Goal: Obtain resource: Obtain resource

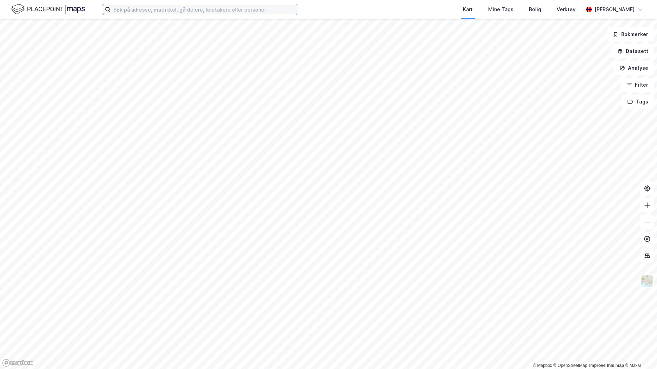
click at [138, 9] on input at bounding box center [205, 9] width 188 height 11
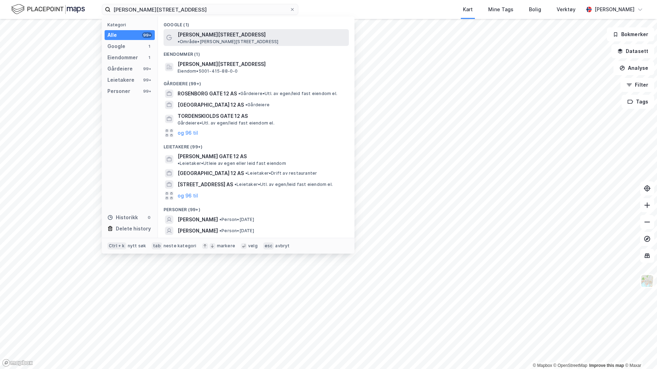
click at [183, 39] on div "[PERSON_NAME][STREET_ADDRESS] • Område • [PERSON_NAME][STREET_ADDRESS]" at bounding box center [256, 37] width 185 height 17
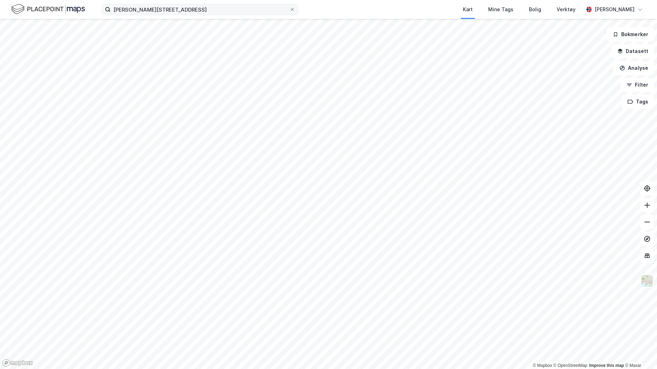
click at [158, 15] on label "[PERSON_NAME][STREET_ADDRESS]" at bounding box center [200, 9] width 197 height 11
click at [158, 15] on input "[PERSON_NAME][STREET_ADDRESS]" at bounding box center [200, 9] width 179 height 11
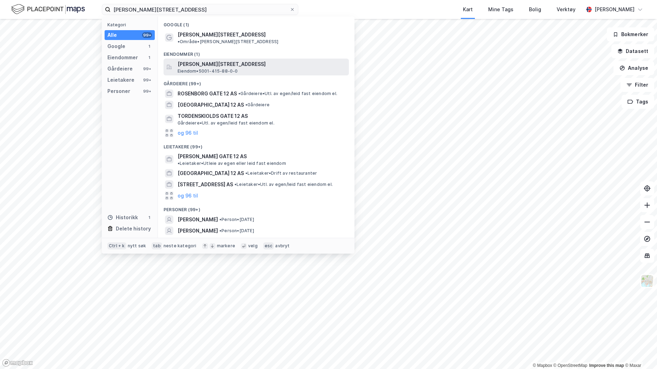
click at [188, 62] on span "[PERSON_NAME][STREET_ADDRESS]" at bounding box center [262, 64] width 169 height 8
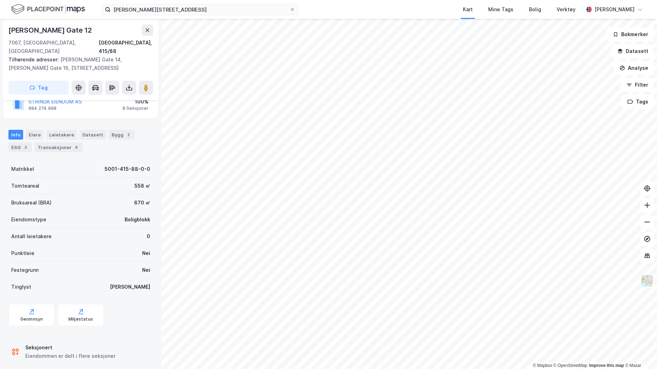
scroll to position [23, 0]
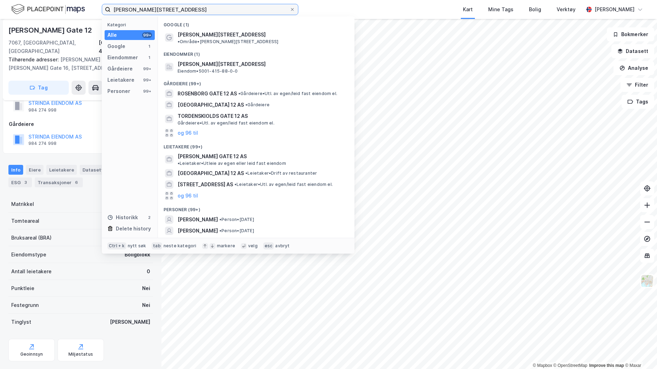
click at [157, 9] on input "[PERSON_NAME][STREET_ADDRESS]" at bounding box center [200, 9] width 179 height 11
click at [78, 157] on div "Info [PERSON_NAME] Datasett Bygg 2 ESG 3 Transaksjoner 6" at bounding box center [81, 174] width 162 height 34
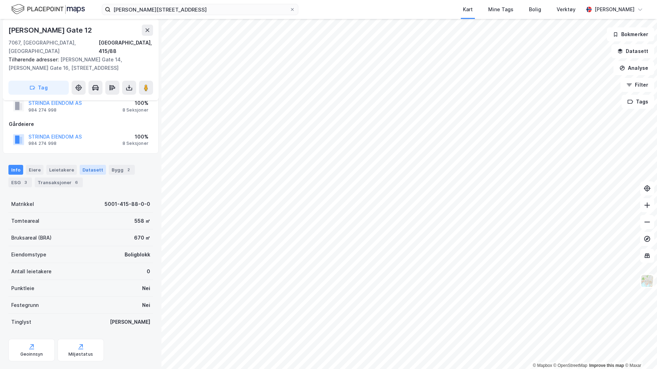
click at [90, 165] on div "Datasett" at bounding box center [93, 170] width 26 height 10
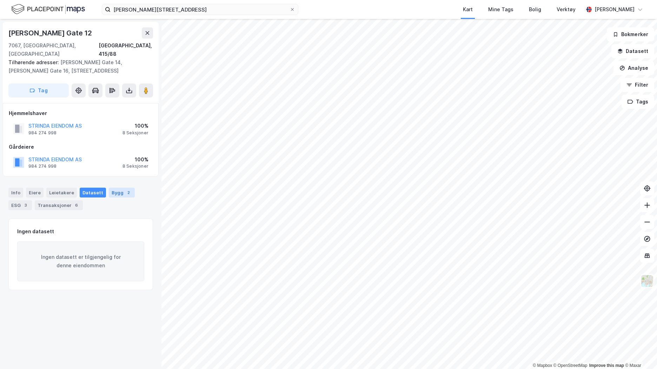
click at [118, 188] on div "Bygg 2" at bounding box center [122, 193] width 26 height 10
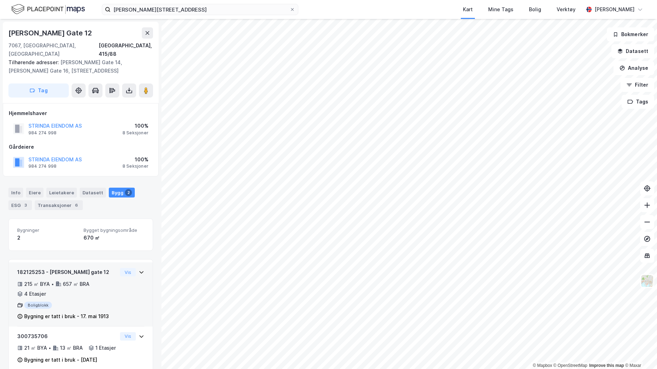
scroll to position [14, 0]
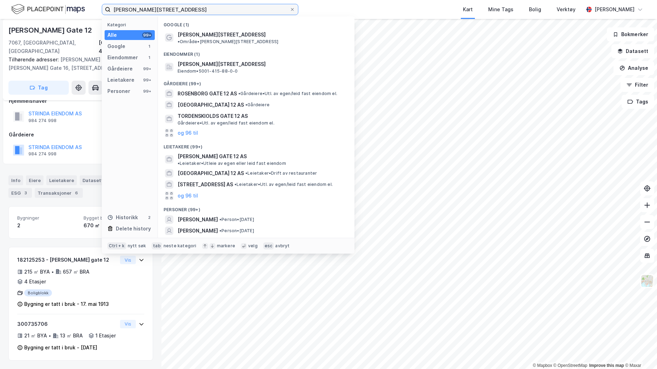
click at [166, 8] on input "[PERSON_NAME][STREET_ADDRESS]" at bounding box center [200, 9] width 179 height 11
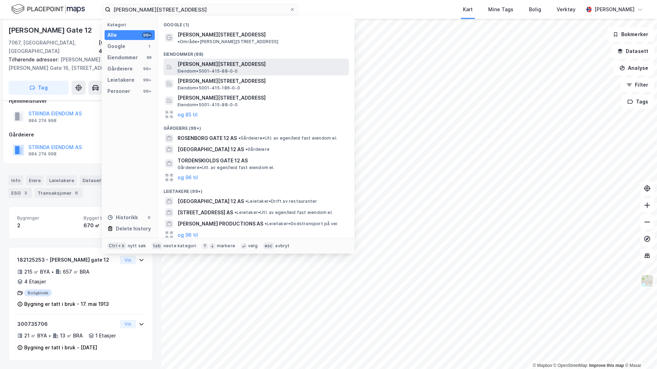
click at [196, 68] on span "Eiendom • 5001-415-88-0-0" at bounding box center [208, 71] width 60 height 6
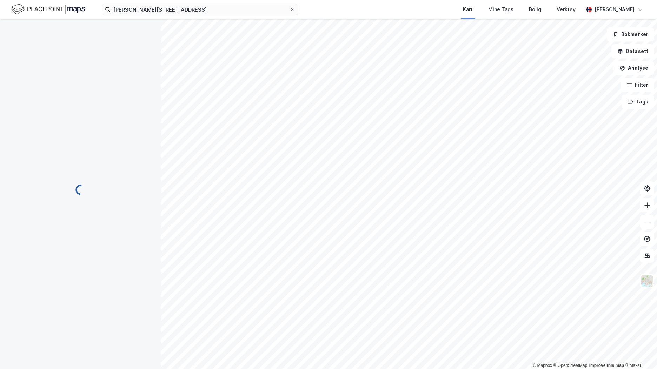
scroll to position [14, 0]
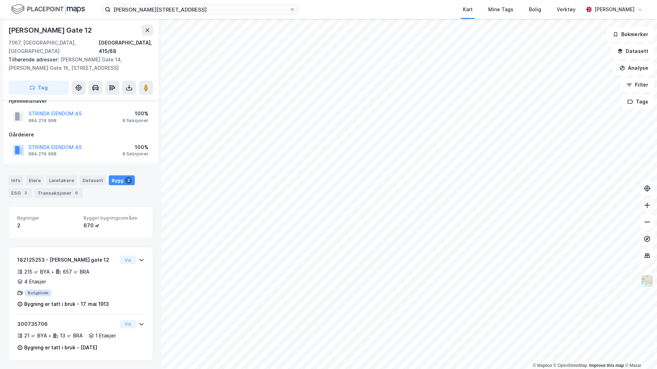
click at [648, 208] on icon at bounding box center [647, 206] width 1 height 6
click at [632, 52] on button "Datasett" at bounding box center [633, 51] width 43 height 14
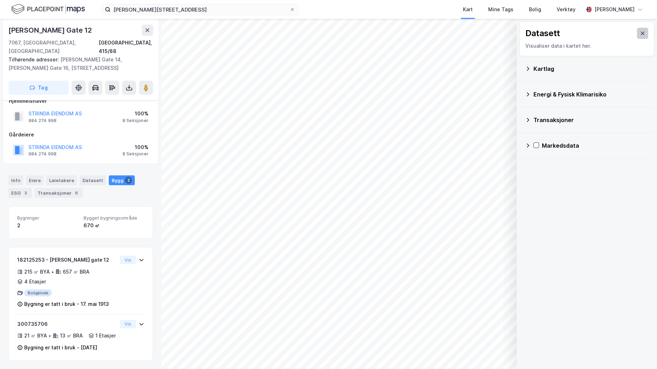
click at [640, 33] on icon at bounding box center [643, 34] width 6 height 6
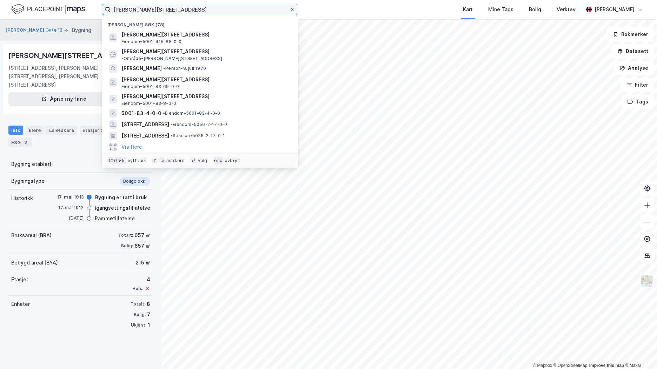
drag, startPoint x: 182, startPoint y: 11, endPoint x: 42, endPoint y: 5, distance: 139.2
click at [42, 5] on div "[PERSON_NAME] gate 12, trondheim [PERSON_NAME] søk (78) [PERSON_NAME][STREET_AD…" at bounding box center [328, 9] width 657 height 19
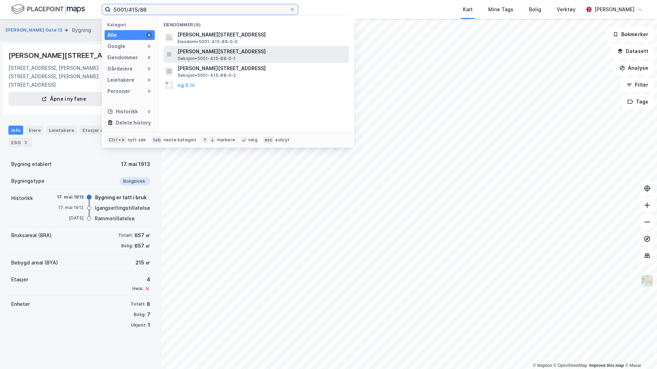
type input "5001/415/88"
click at [201, 58] on span "Seksjon • 5001-415-88-0-1" at bounding box center [207, 59] width 58 height 6
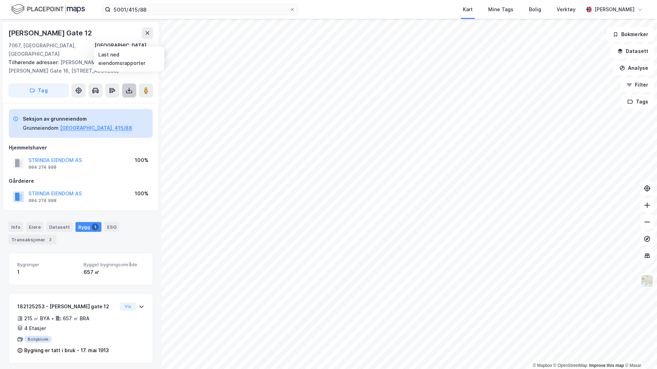
click at [129, 90] on icon at bounding box center [129, 91] width 3 height 2
click at [110, 102] on div "Last ned grunnbok" at bounding box center [94, 105] width 41 height 6
click at [47, 236] on div "2" at bounding box center [50, 239] width 7 height 7
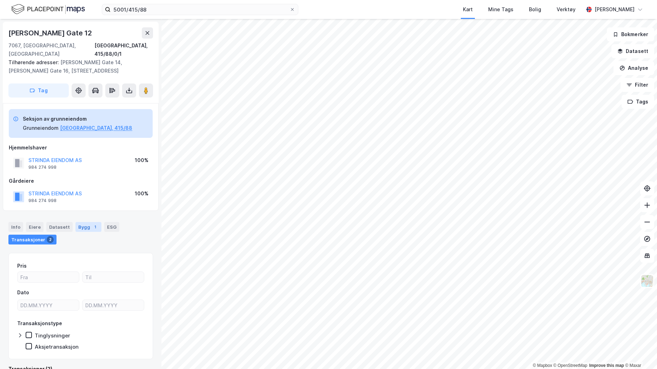
click at [92, 224] on div "1" at bounding box center [95, 227] width 7 height 7
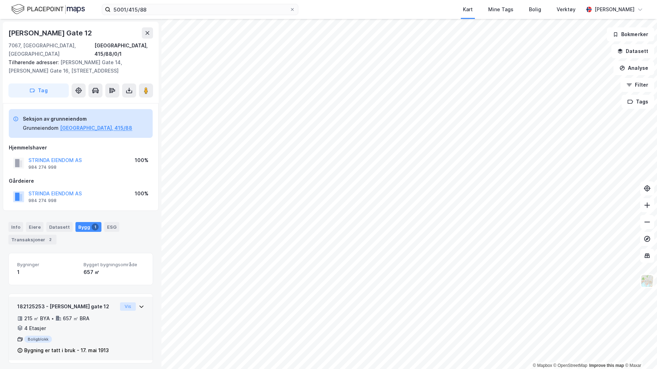
click at [127, 303] on button "Vis" at bounding box center [128, 307] width 16 height 8
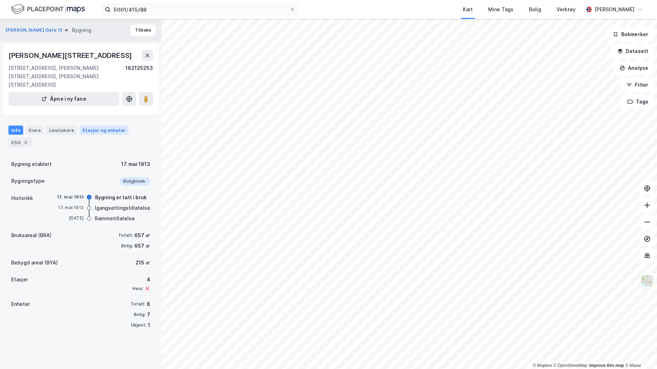
click at [89, 127] on div "Etasjer og enheter" at bounding box center [104, 130] width 43 height 6
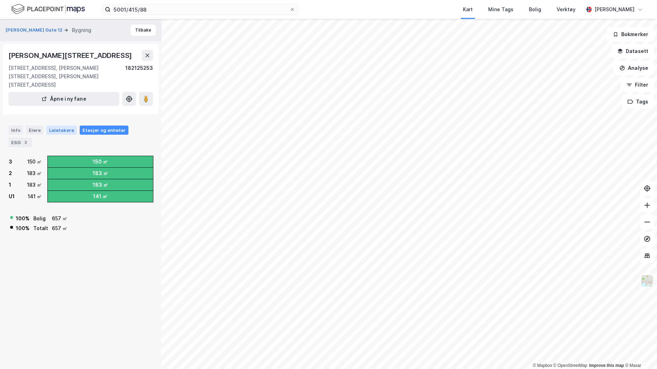
click at [61, 126] on div "Leietakere" at bounding box center [61, 130] width 31 height 9
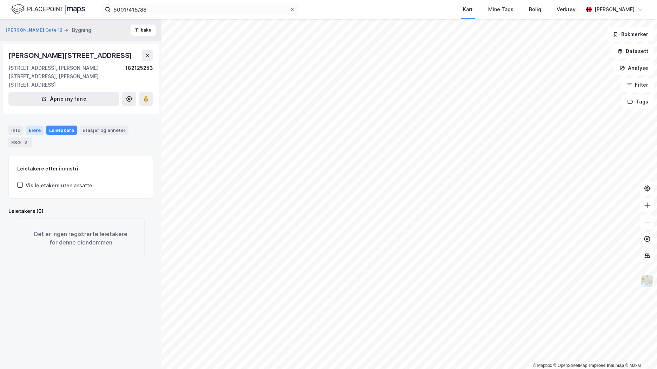
click at [35, 126] on div "Eiere" at bounding box center [35, 130] width 18 height 9
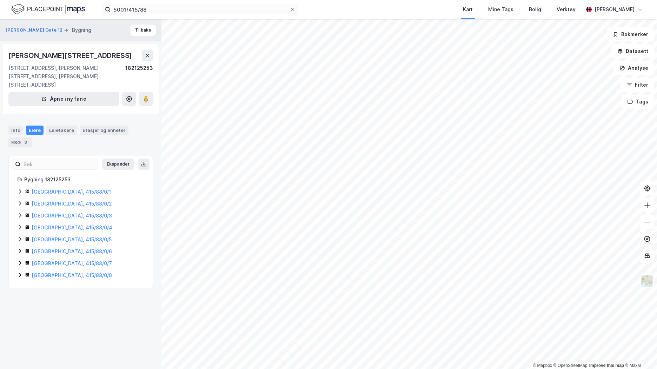
click at [20, 202] on icon at bounding box center [20, 204] width 2 height 4
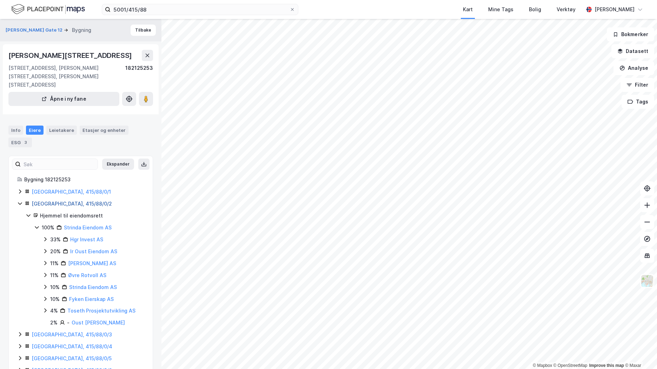
click at [51, 201] on link "[GEOGRAPHIC_DATA], 415/88/0/2" at bounding box center [72, 204] width 80 height 6
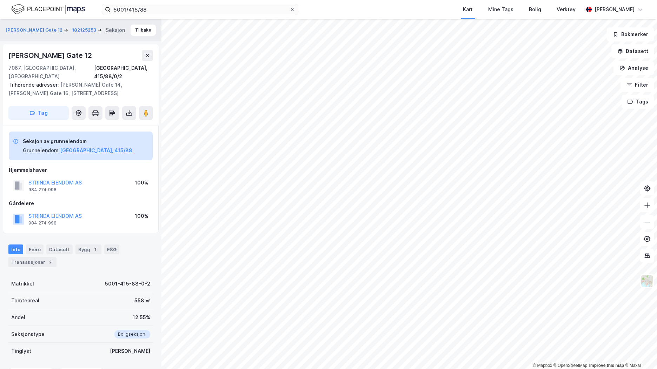
scroll to position [14, 0]
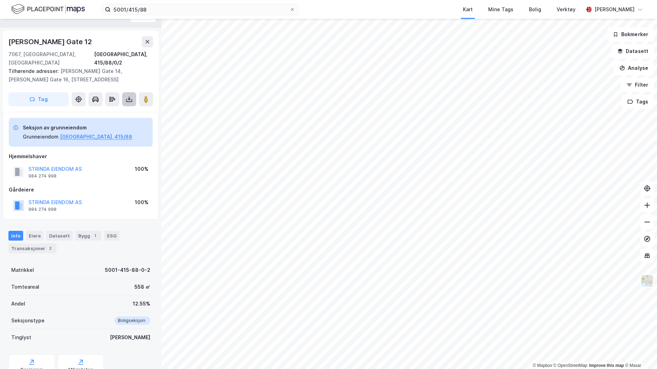
click at [129, 96] on icon at bounding box center [129, 99] width 7 height 7
click at [109, 111] on div "Last ned grunnbok" at bounding box center [94, 114] width 41 height 6
click at [35, 231] on div "Eiere" at bounding box center [35, 236] width 18 height 10
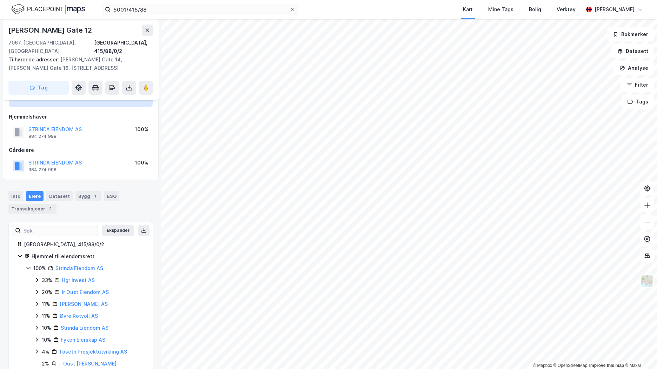
scroll to position [61, 0]
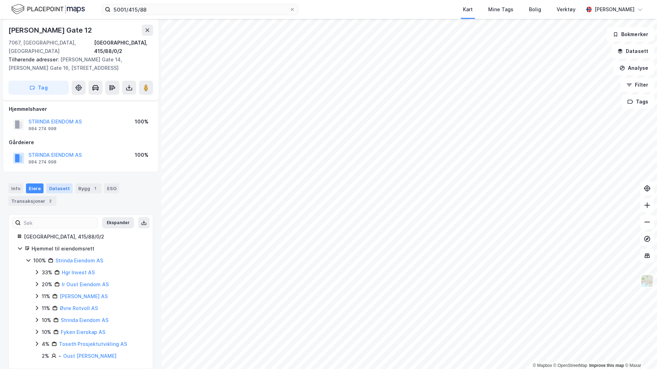
click at [64, 184] on div "Datasett" at bounding box center [59, 189] width 26 height 10
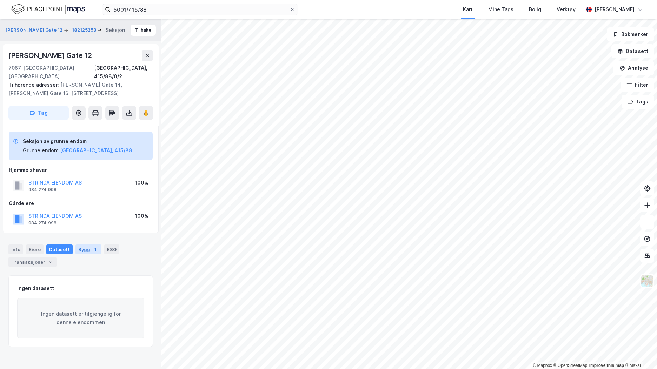
click at [79, 245] on div "Bygg 1" at bounding box center [89, 250] width 26 height 10
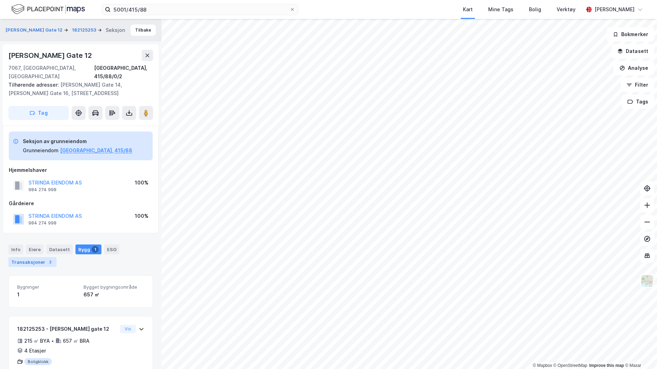
click at [29, 257] on div "Transaksjoner 2" at bounding box center [32, 262] width 48 height 10
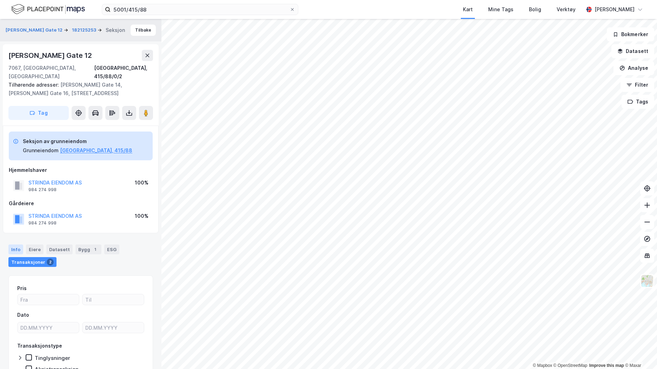
click at [15, 245] on div "Info" at bounding box center [15, 250] width 15 height 10
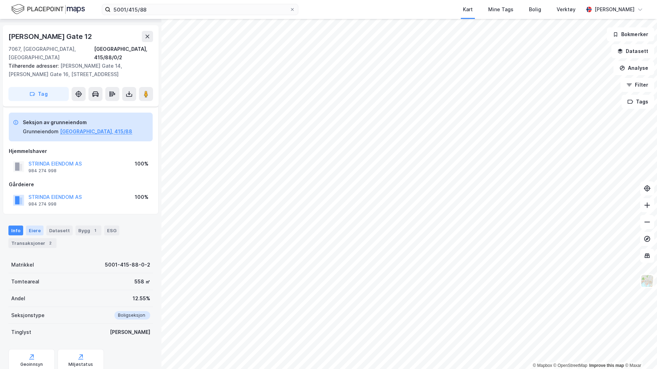
scroll to position [36, 0]
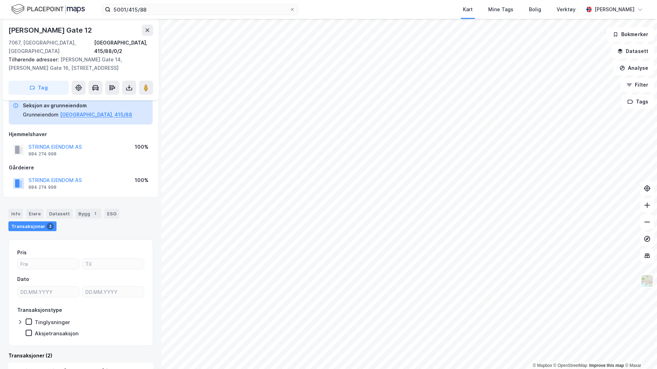
scroll to position [36, 0]
click at [47, 223] on div "2" at bounding box center [50, 226] width 7 height 7
click at [61, 209] on div "Datasett" at bounding box center [59, 214] width 26 height 10
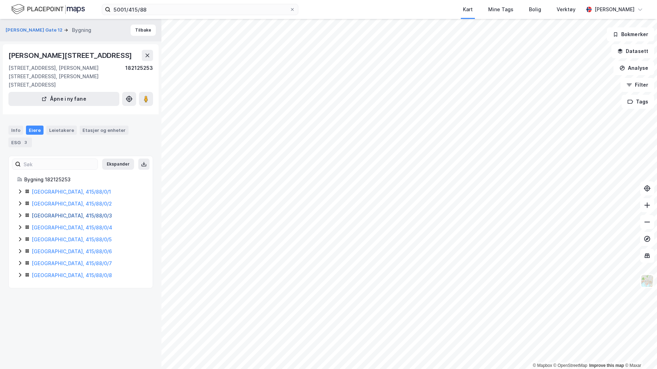
click at [75, 213] on link "[GEOGRAPHIC_DATA], 415/88/0/3" at bounding box center [72, 216] width 80 height 6
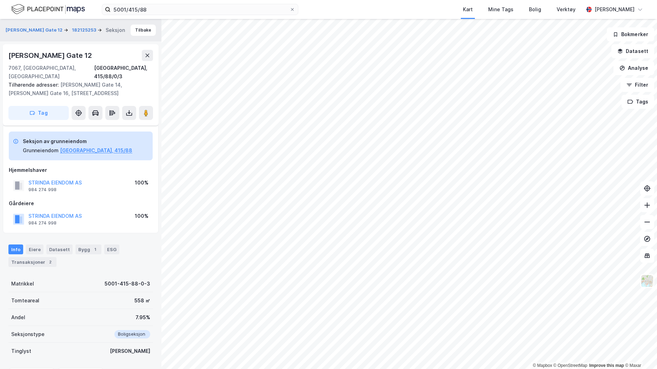
scroll to position [36, 0]
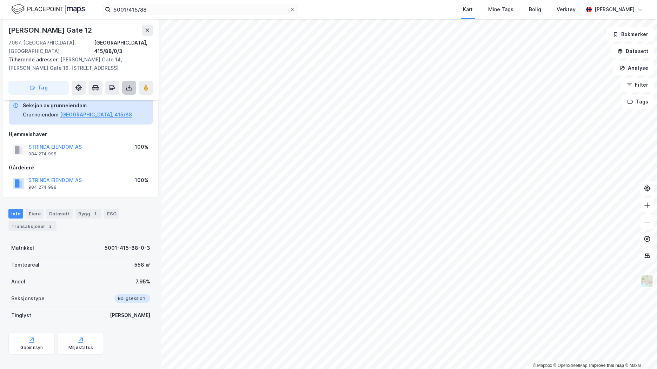
click at [130, 87] on icon at bounding box center [129, 88] width 3 height 2
click at [112, 99] on div "Last ned grunnbok" at bounding box center [94, 102] width 41 height 6
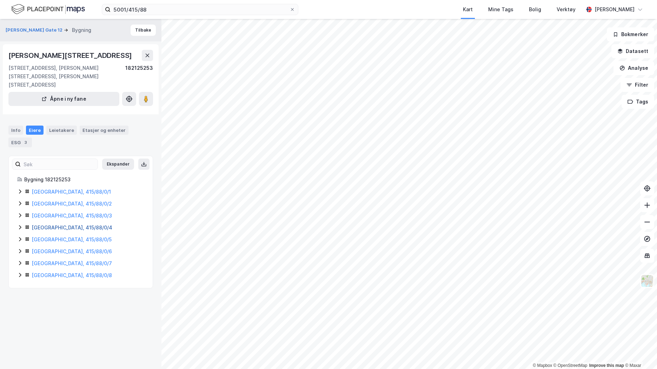
click at [62, 225] on link "[GEOGRAPHIC_DATA], 415/88/0/4" at bounding box center [72, 228] width 81 height 6
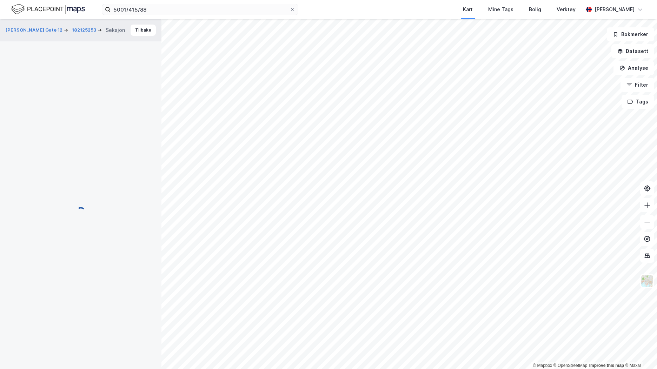
scroll to position [36, 0]
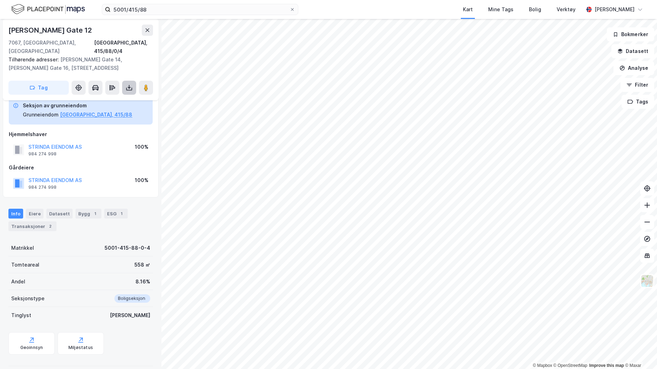
click at [126, 84] on icon at bounding box center [129, 87] width 7 height 7
click at [105, 99] on div "Last ned grunnbok" at bounding box center [94, 102] width 41 height 6
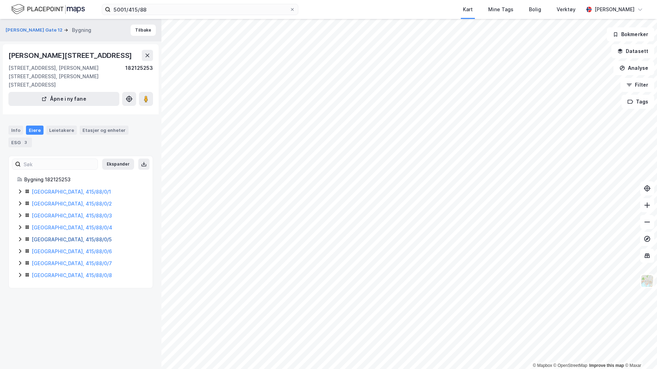
click at [67, 237] on link "[GEOGRAPHIC_DATA], 415/88/0/5" at bounding box center [72, 240] width 80 height 6
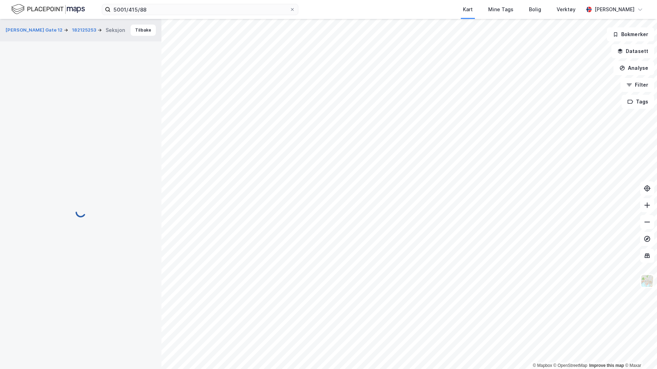
scroll to position [36, 0]
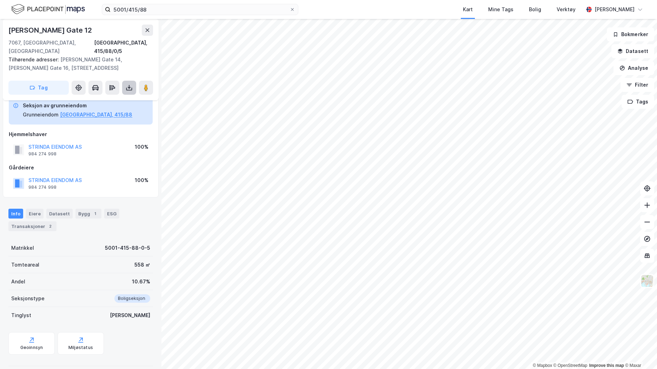
click at [131, 84] on icon at bounding box center [129, 87] width 7 height 7
click at [122, 96] on div "Last ned grunnbok" at bounding box center [98, 101] width 75 height 11
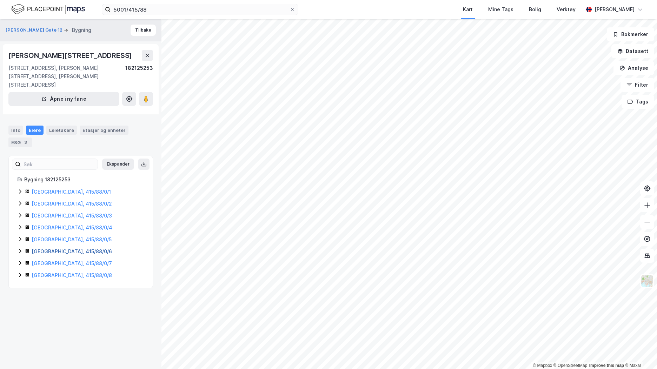
click at [72, 249] on link "[GEOGRAPHIC_DATA], 415/88/0/6" at bounding box center [72, 252] width 80 height 6
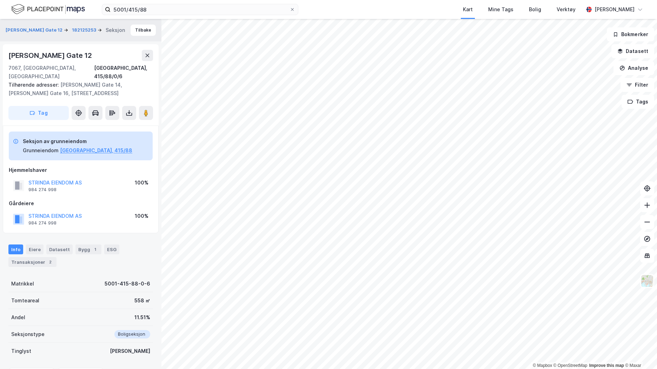
scroll to position [36, 0]
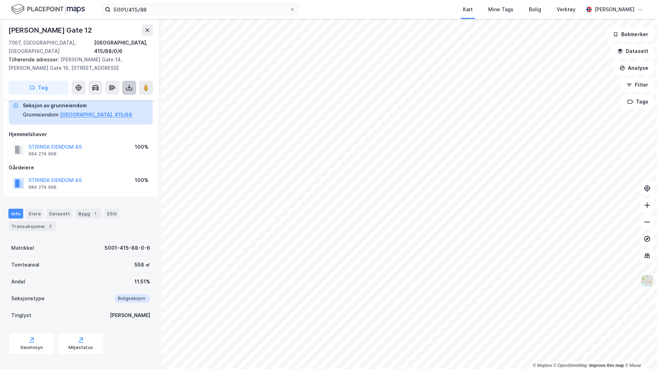
click at [129, 87] on icon at bounding box center [129, 88] width 3 height 2
click at [109, 99] on div "Last ned grunnbok" at bounding box center [94, 102] width 41 height 6
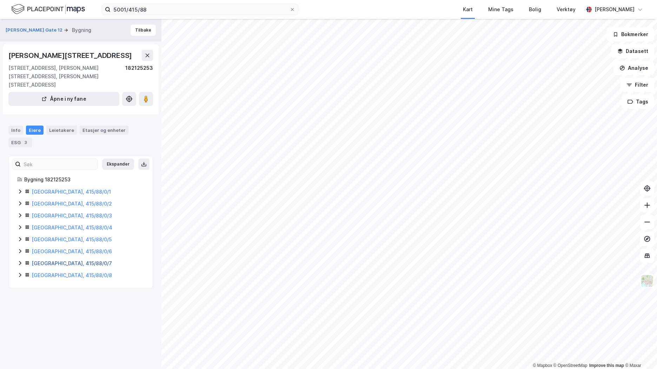
click at [58, 261] on link "[GEOGRAPHIC_DATA], 415/88/0/7" at bounding box center [72, 264] width 80 height 6
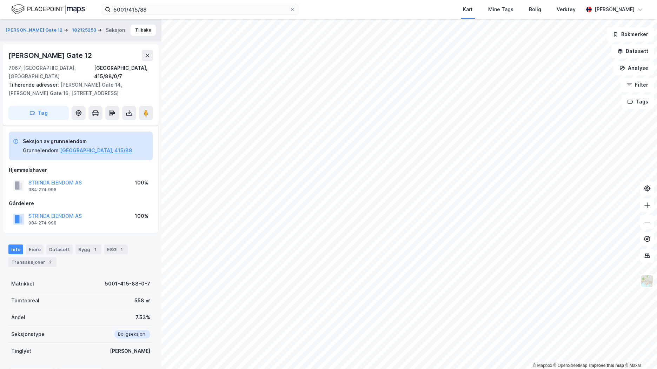
scroll to position [36, 0]
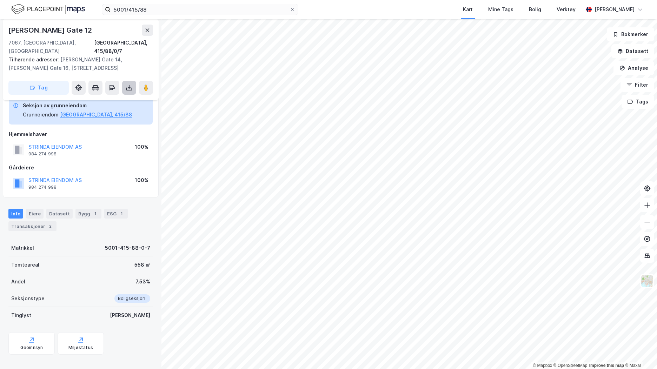
click at [132, 84] on icon at bounding box center [129, 87] width 7 height 7
click at [107, 99] on div "Last ned grunnbok" at bounding box center [94, 102] width 41 height 6
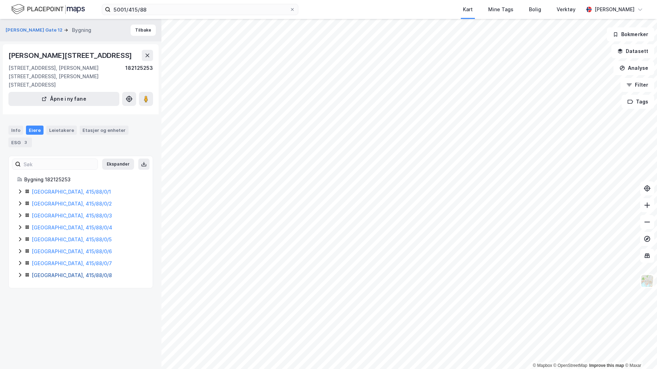
click at [63, 273] on link "[GEOGRAPHIC_DATA], 415/88/0/8" at bounding box center [72, 276] width 80 height 6
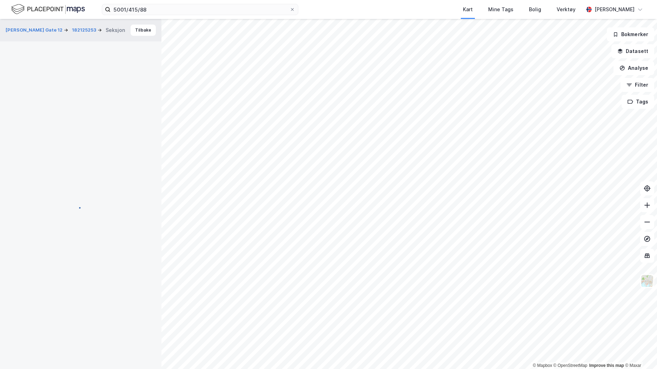
scroll to position [36, 0]
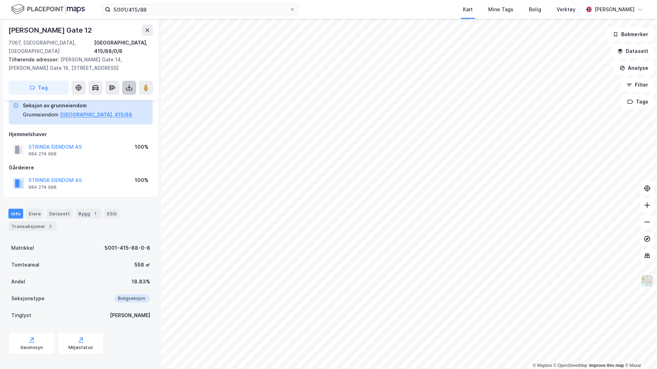
click at [132, 87] on icon at bounding box center [129, 88] width 6 height 3
click at [103, 99] on div "Last ned grunnbok" at bounding box center [94, 102] width 41 height 6
